Goal: Register for event/course

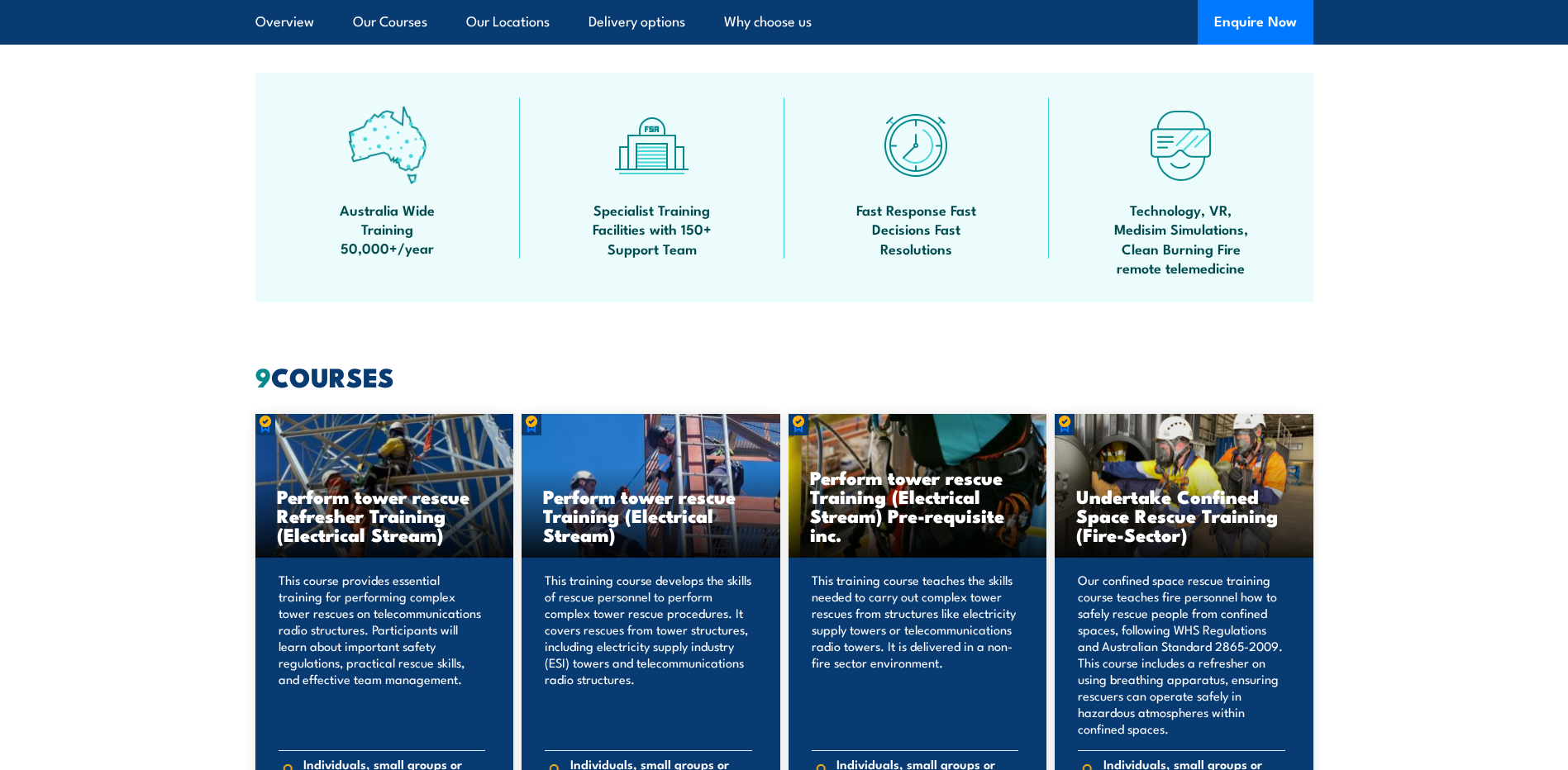
scroll to position [1405, 0]
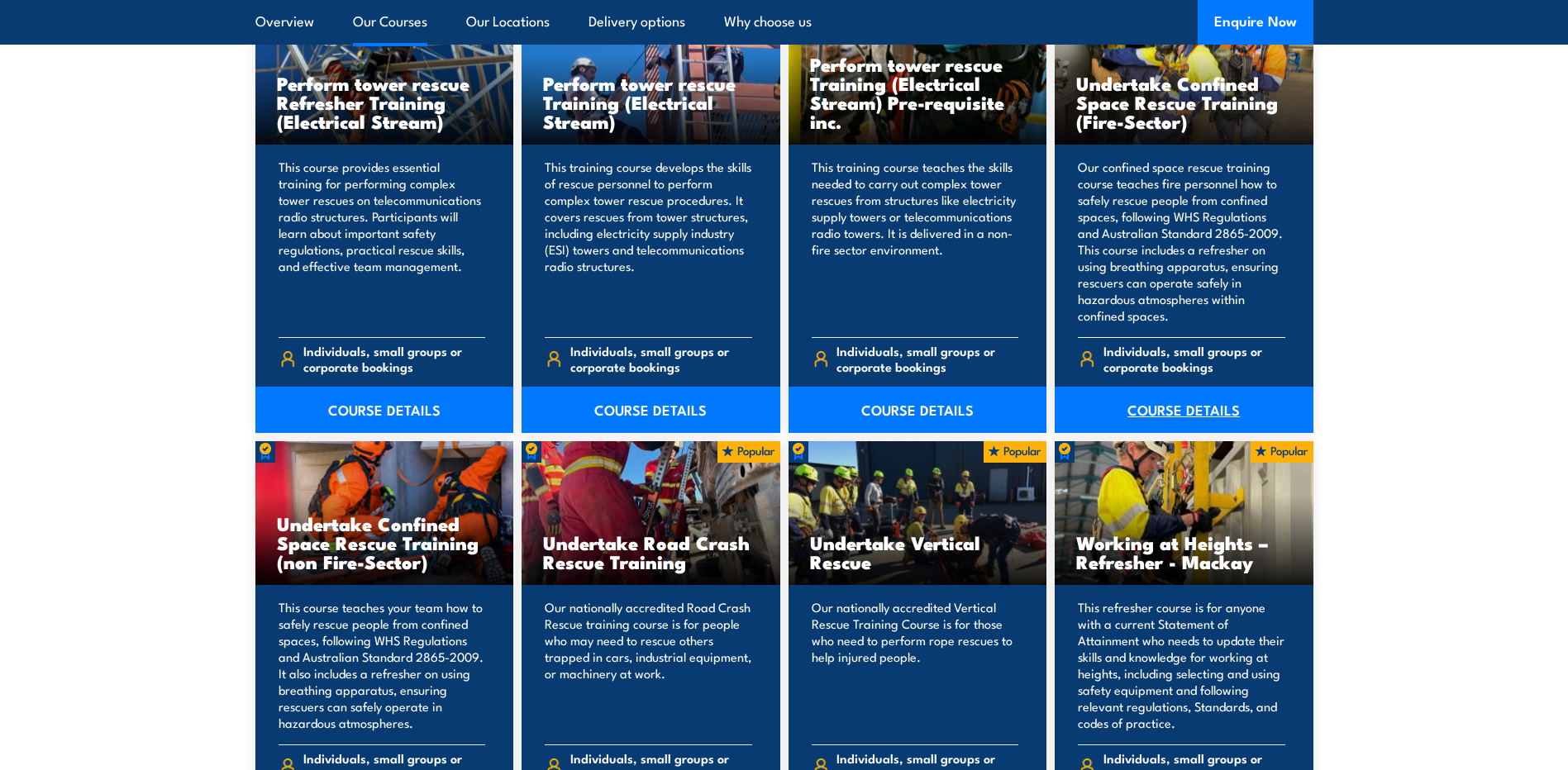
click at [1215, 404] on link "COURSE DETAILS" at bounding box center [1184, 410] width 259 height 47
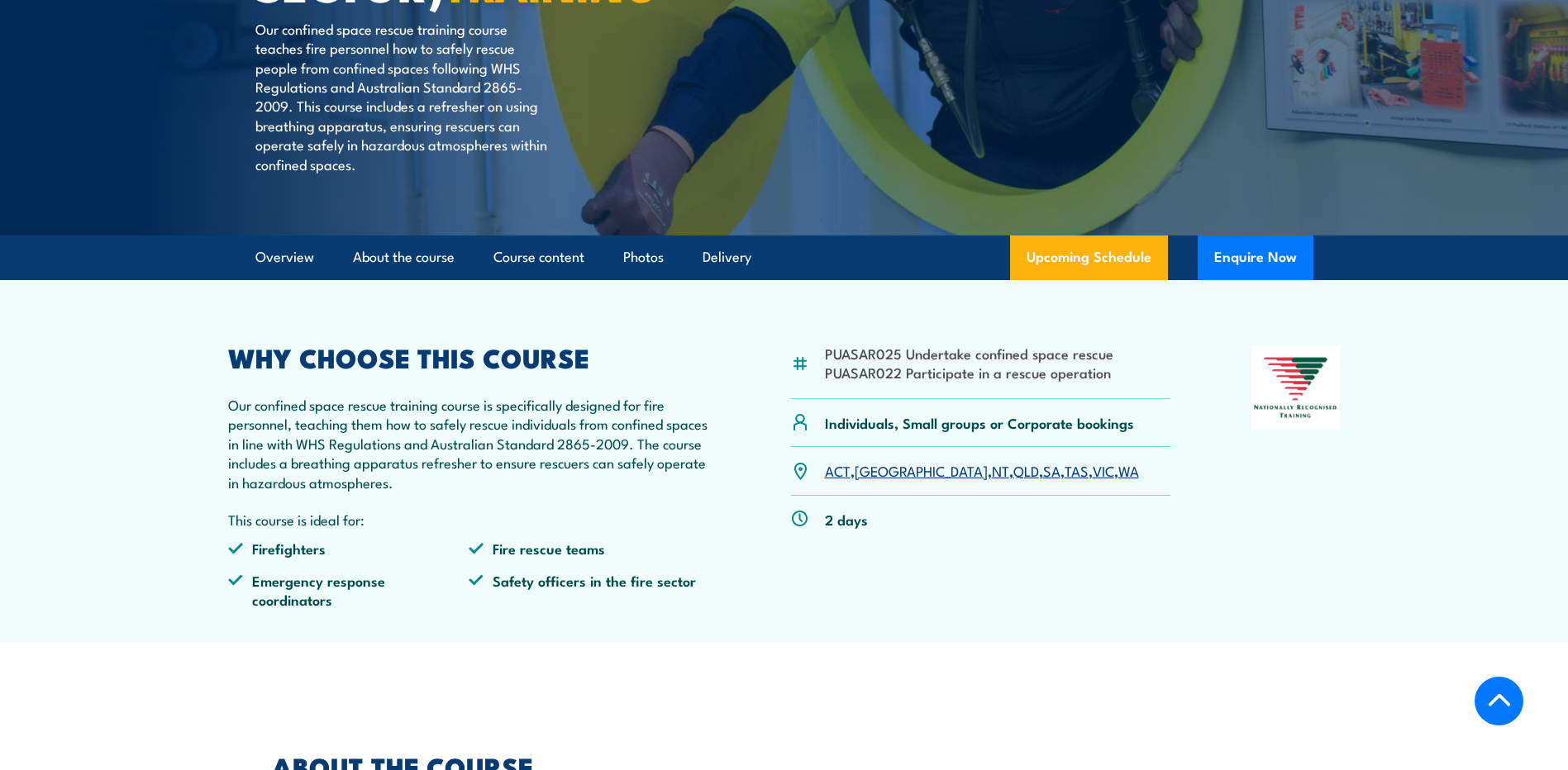
scroll to position [413, 0]
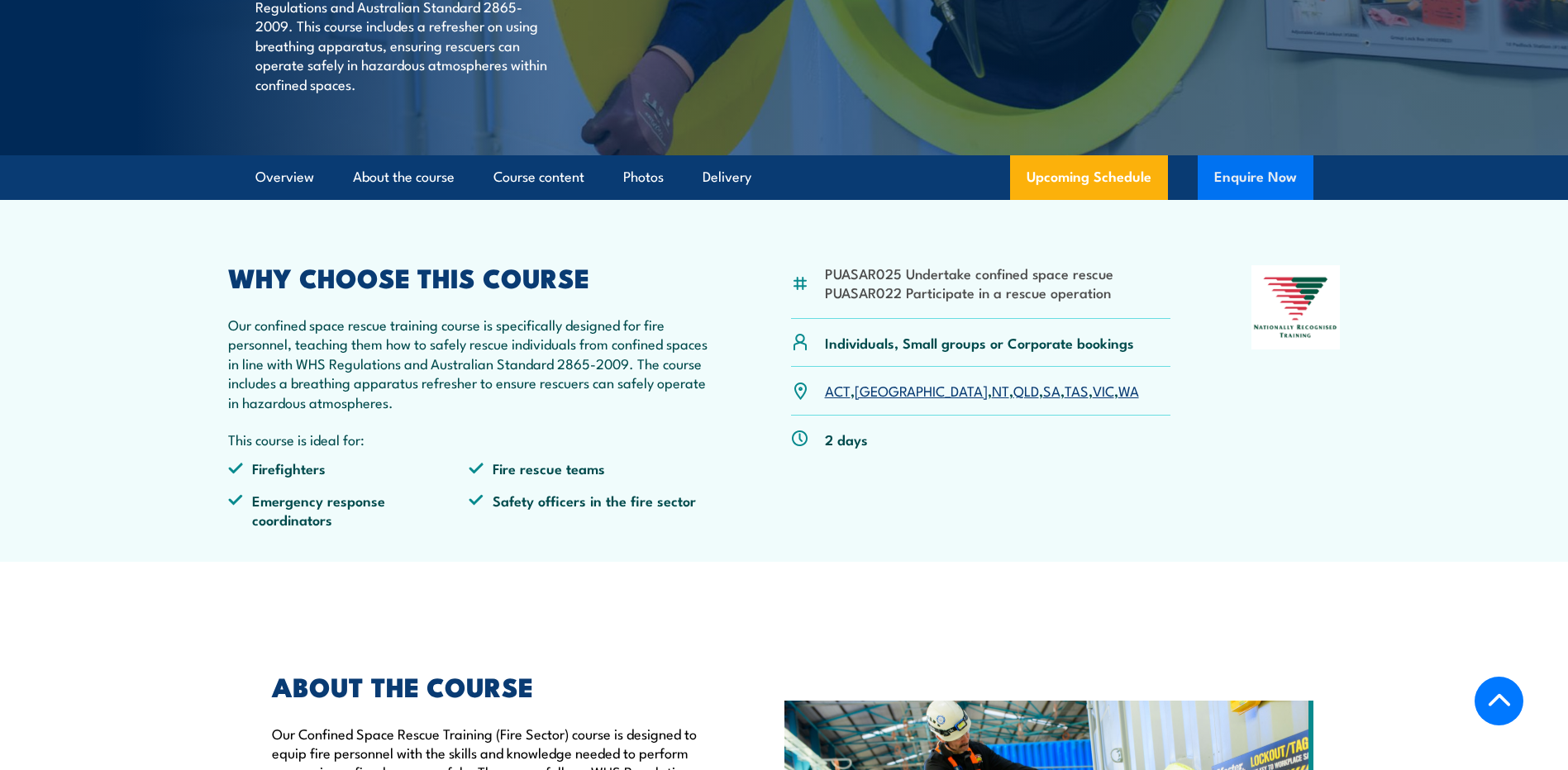
click at [1261, 200] on button "Enquire Now" at bounding box center [1256, 178] width 116 height 45
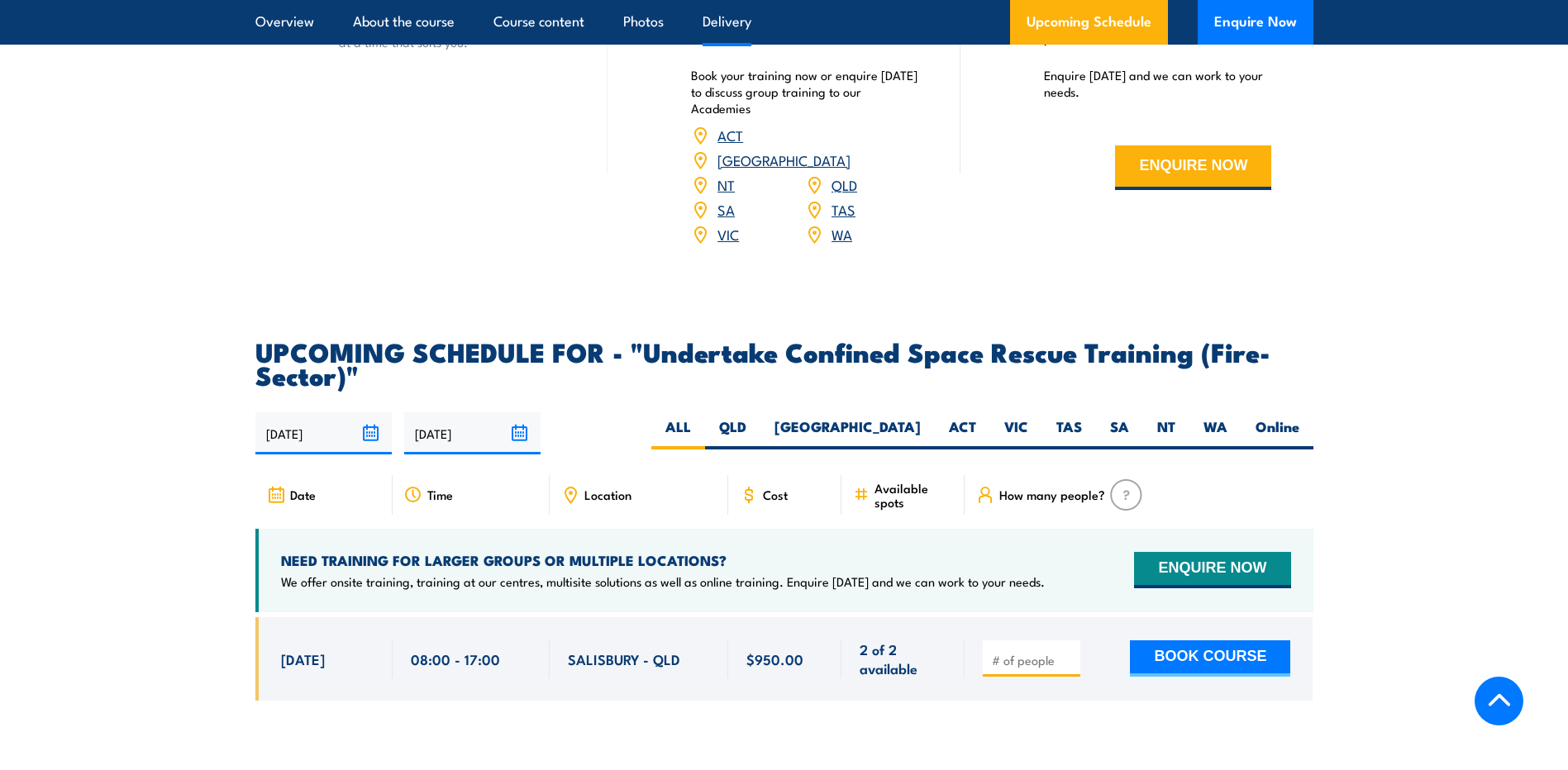
scroll to position [2645, 0]
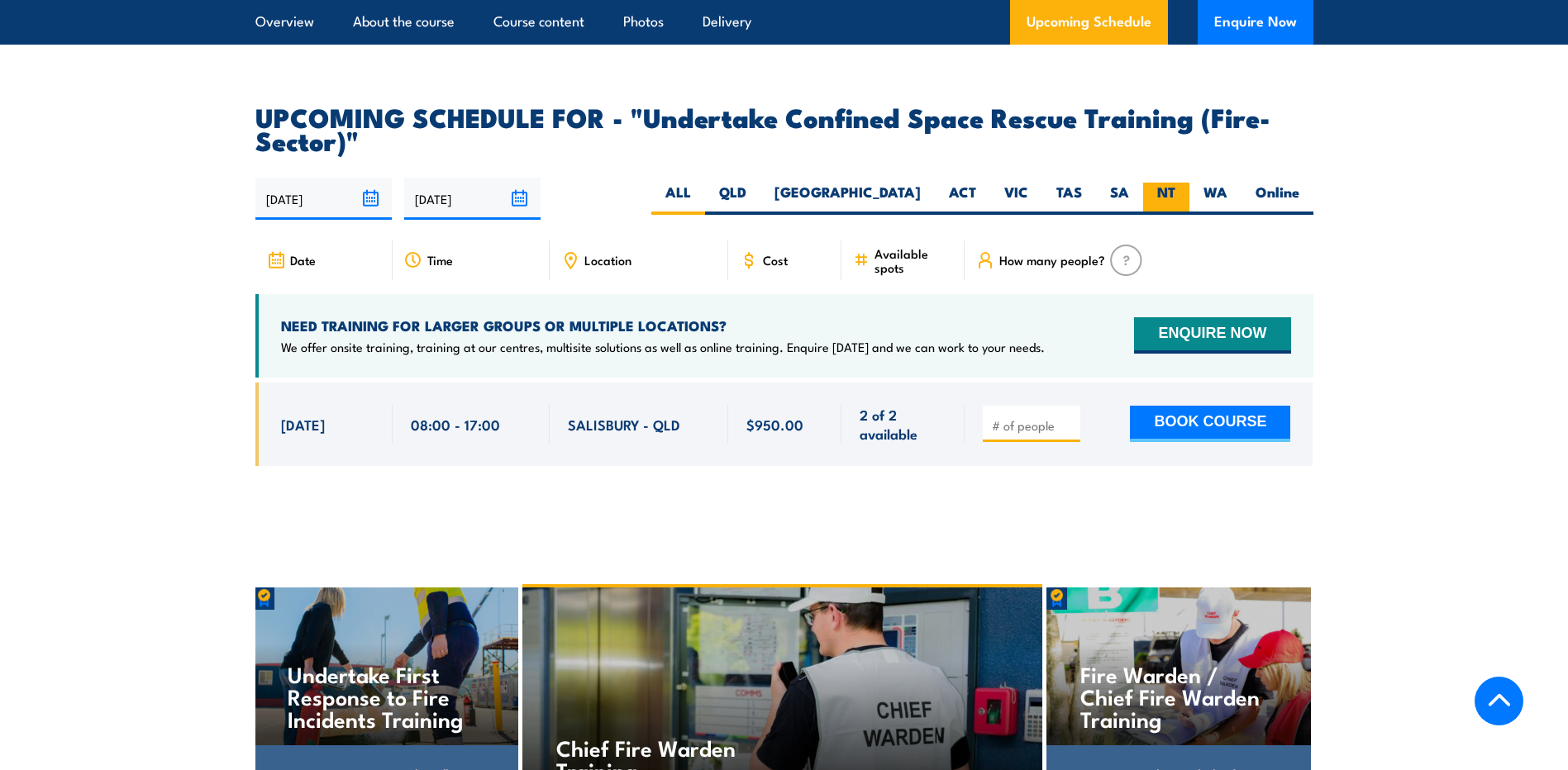
click at [1168, 183] on label "NT" at bounding box center [1166, 198] width 47 height 32
click at [1176, 183] on input "NT" at bounding box center [1181, 188] width 10 height 10
radio input "true"
